Goal: Find contact information: Find contact information

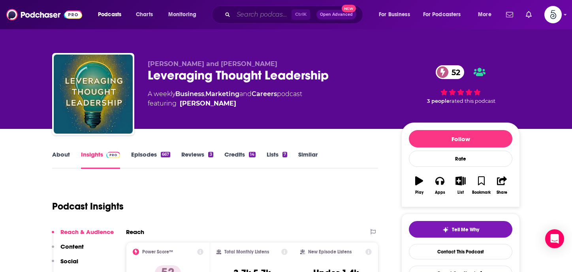
click at [246, 14] on input "Search podcasts, credits, & more..." at bounding box center [262, 14] width 58 height 13
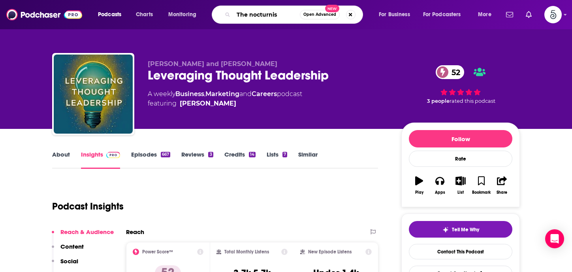
type input "The nocturnist"
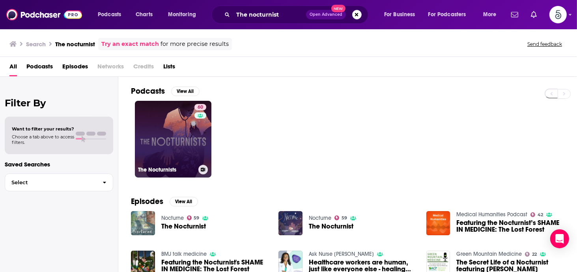
click at [171, 121] on link "60 The Nocturnists" at bounding box center [173, 139] width 77 height 77
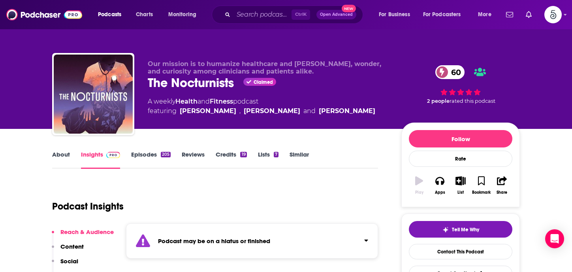
click at [144, 152] on link "Episodes 205" at bounding box center [150, 159] width 39 height 18
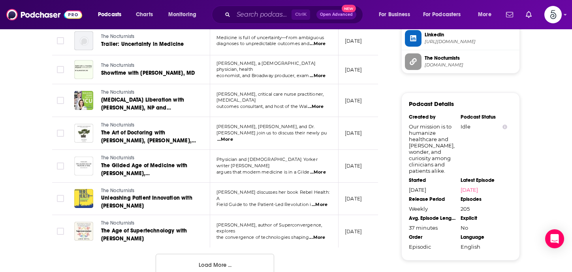
scroll to position [793, 0]
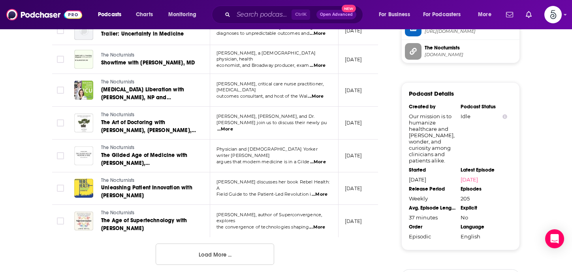
click at [197, 255] on button "Load More ..." at bounding box center [215, 253] width 118 height 21
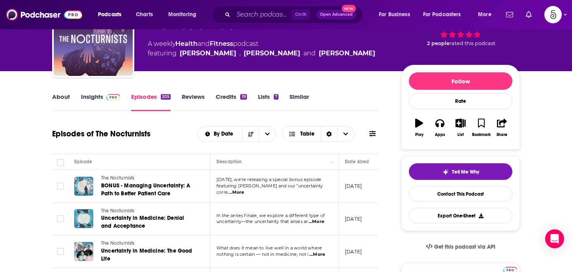
scroll to position [0, 0]
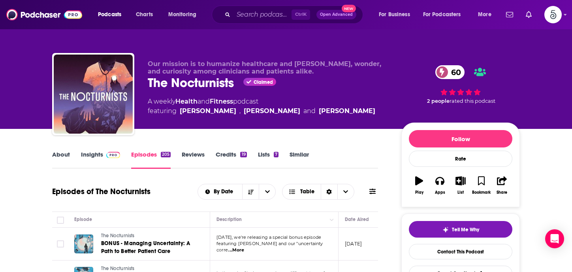
click at [91, 154] on link "Insights" at bounding box center [100, 159] width 39 height 18
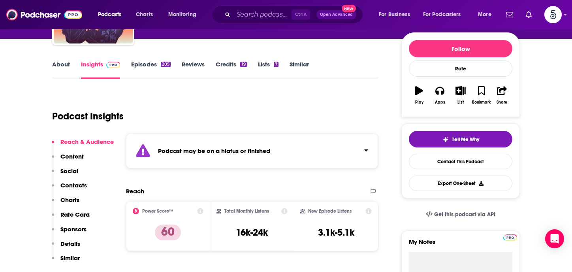
scroll to position [96, 0]
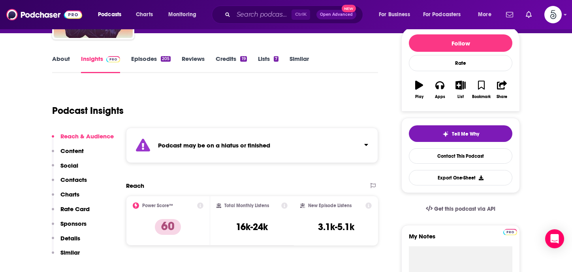
click at [71, 177] on p "Contacts" at bounding box center [73, 179] width 26 height 7
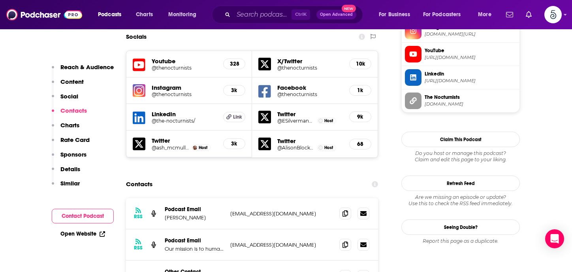
scroll to position [772, 0]
